Goal: Information Seeking & Learning: Learn about a topic

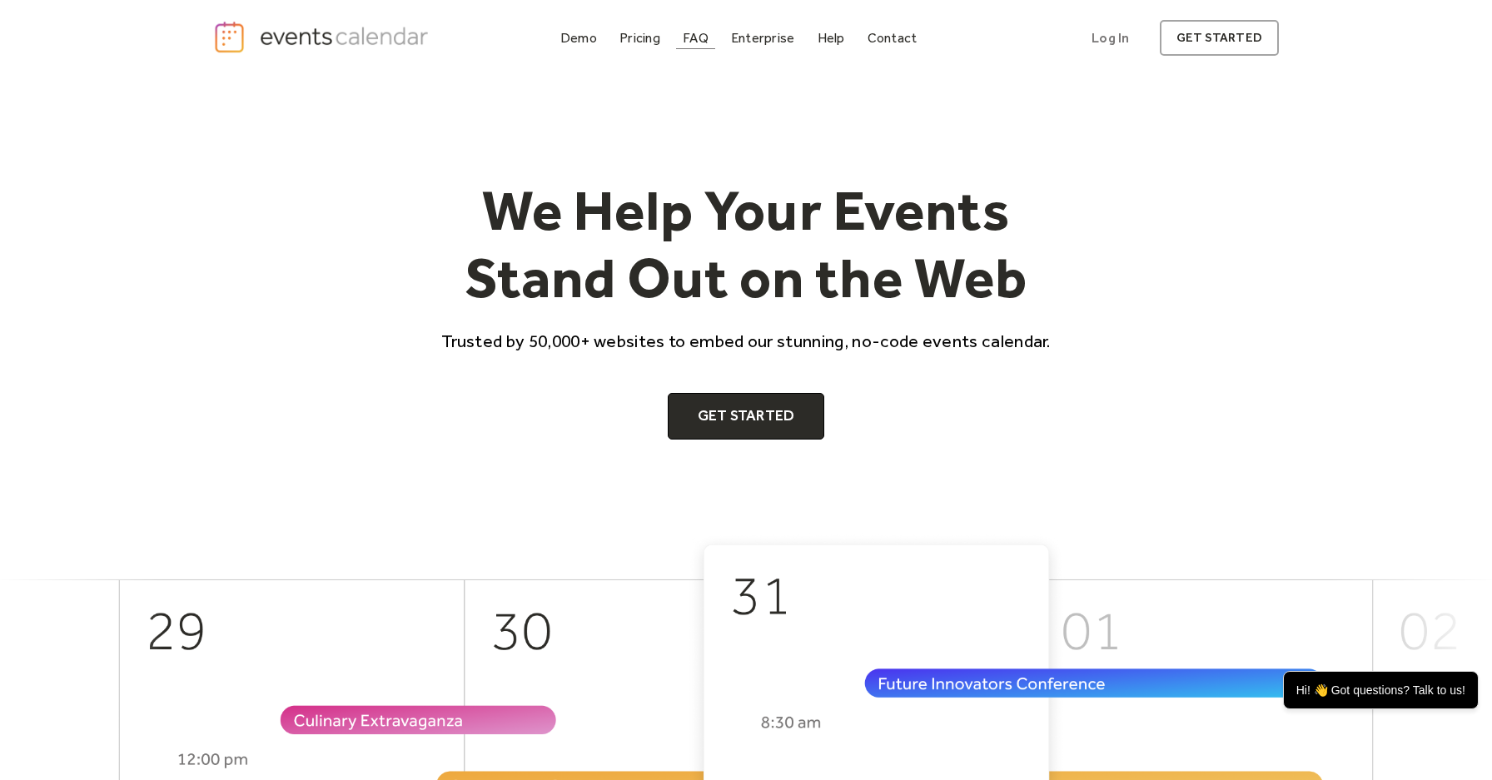
click at [701, 41] on div "FAQ" at bounding box center [696, 37] width 26 height 9
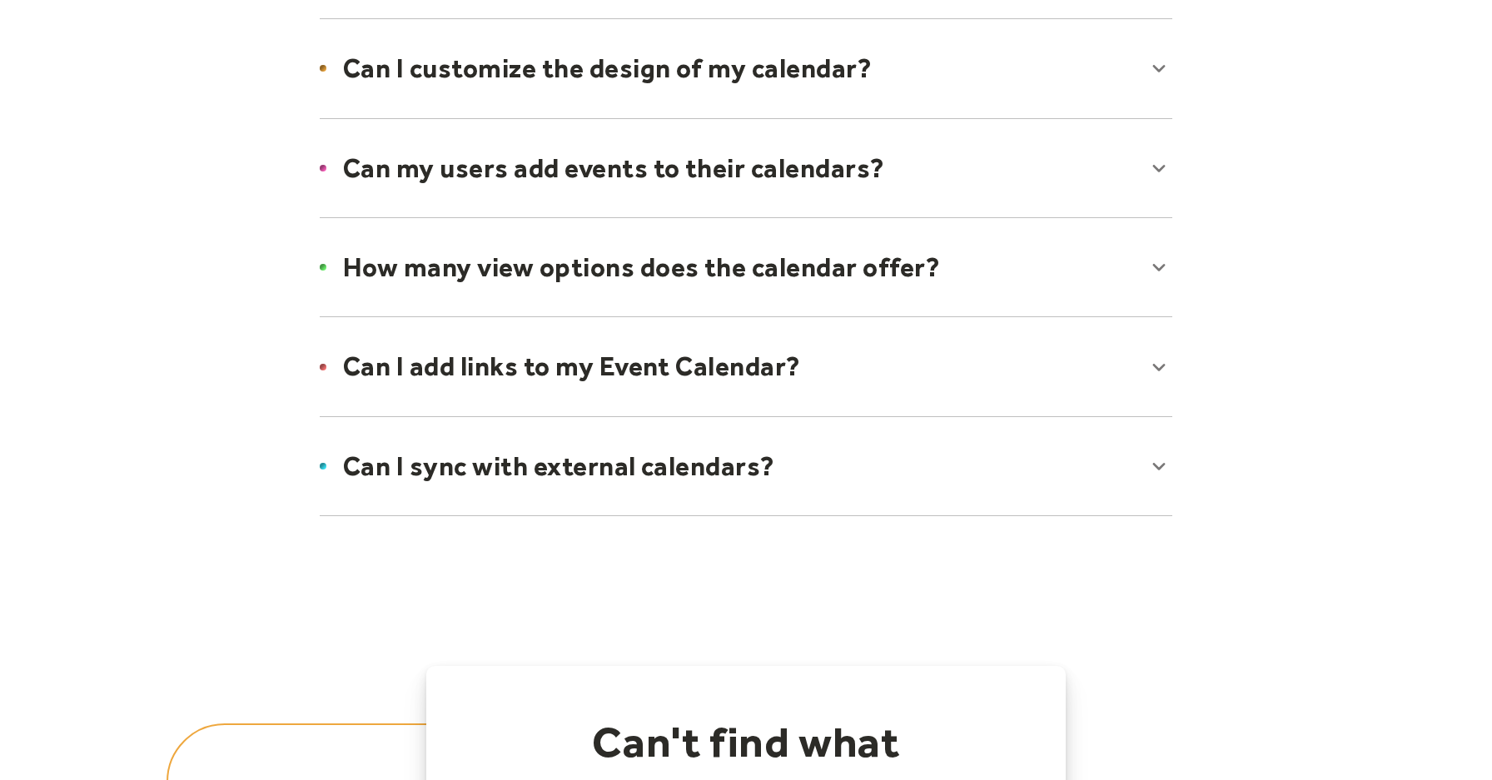
scroll to position [1167, 0]
click at [599, 458] on div at bounding box center [746, 465] width 886 height 102
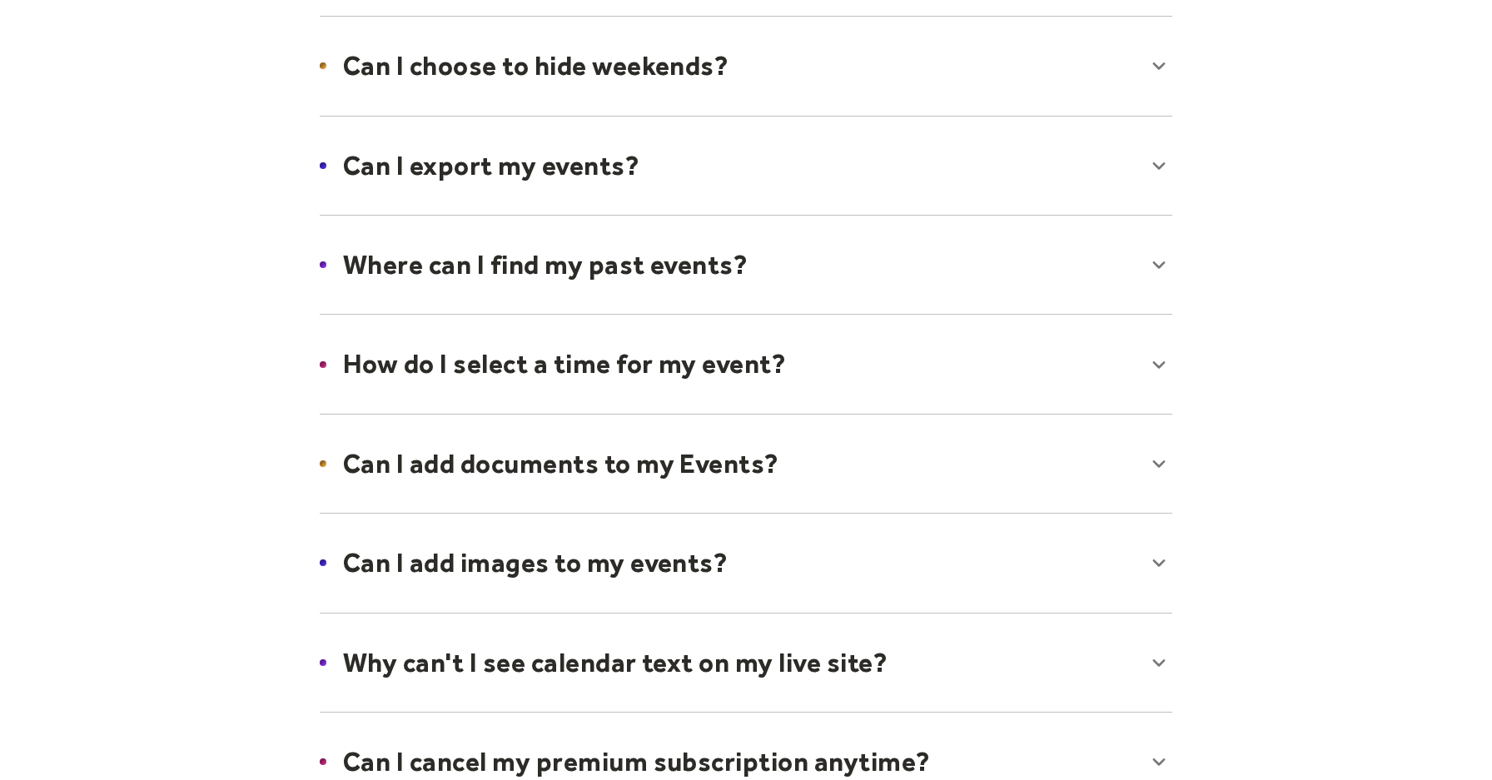
scroll to position [0, 0]
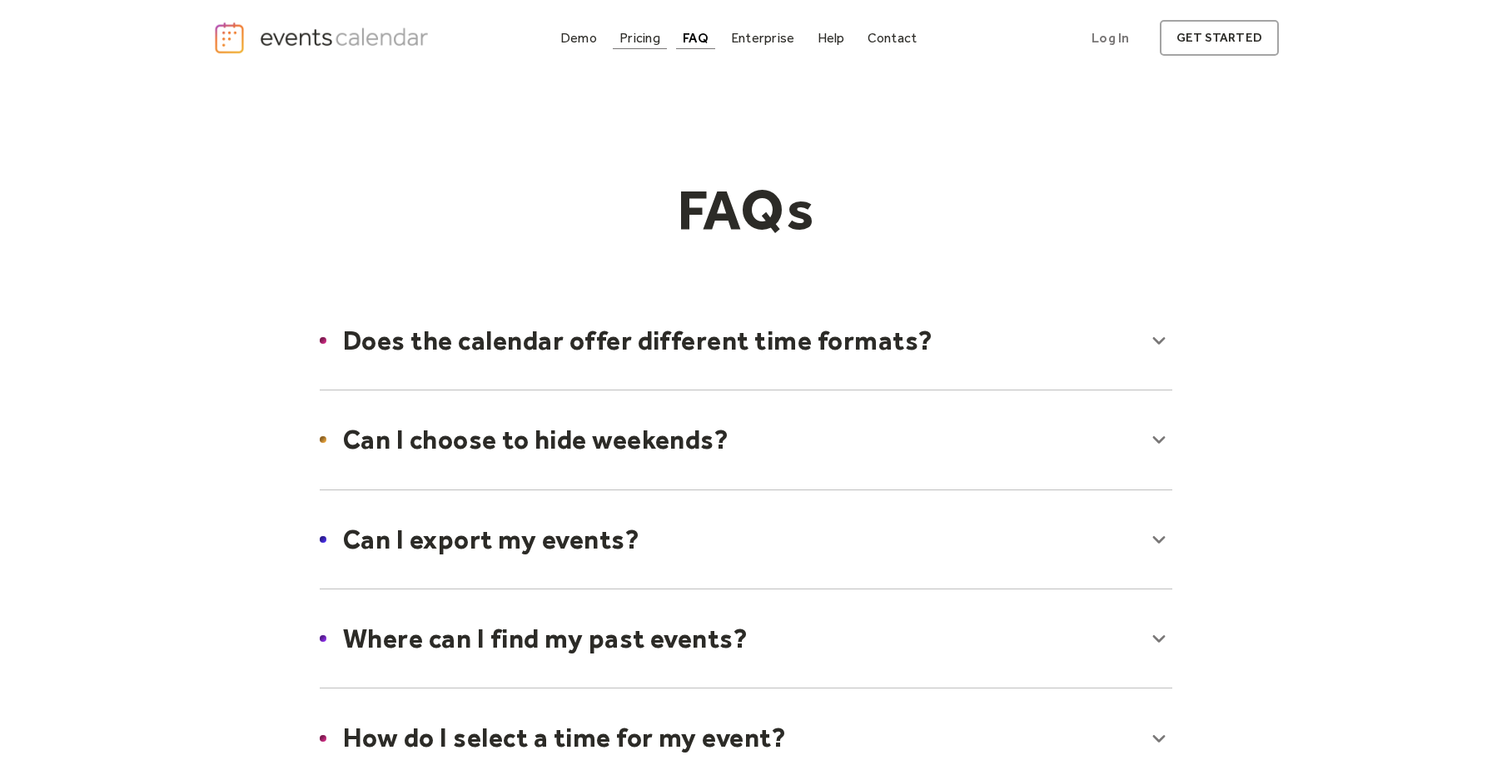
click at [659, 42] on div "Pricing" at bounding box center [639, 37] width 41 height 9
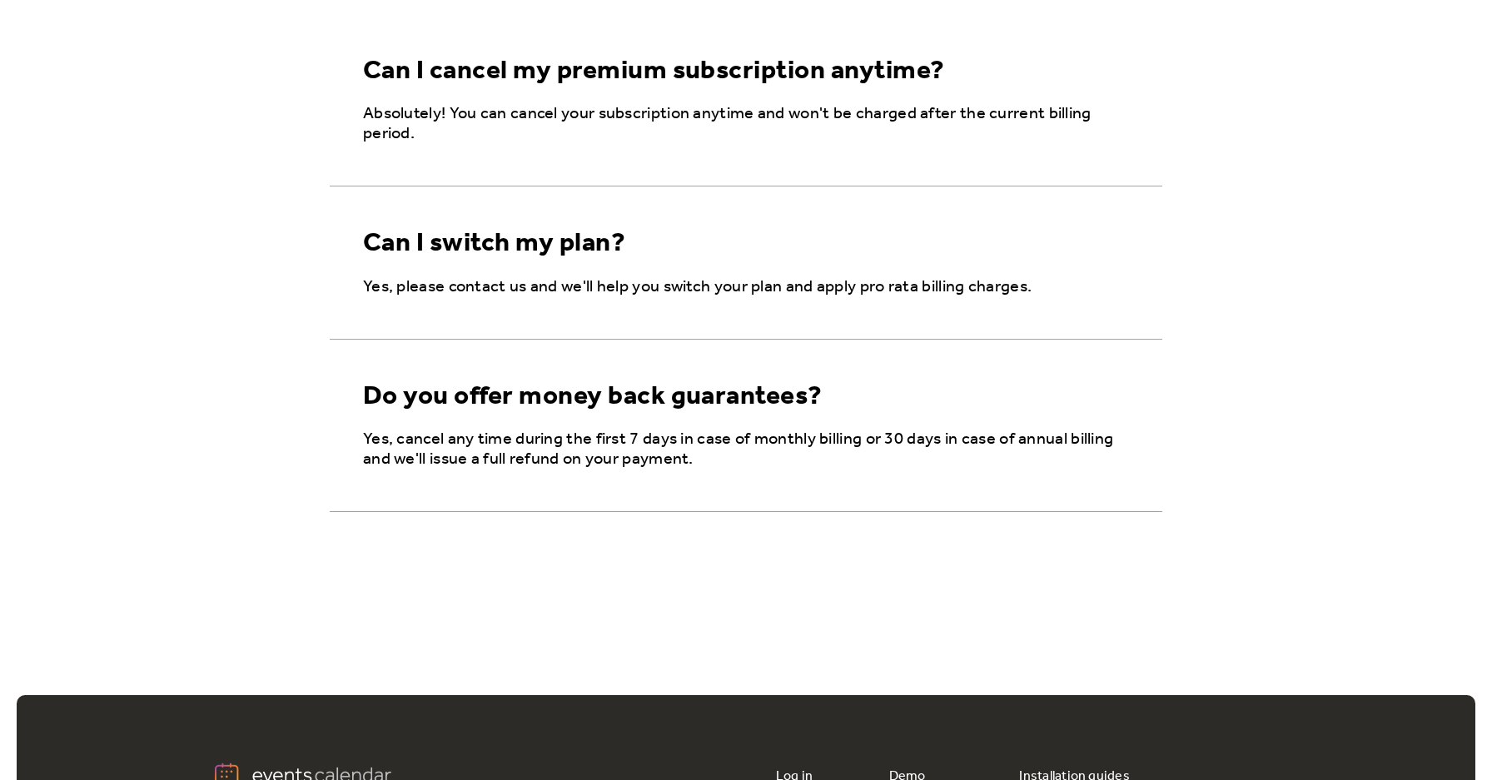
scroll to position [2801, 0]
